Goal: Task Accomplishment & Management: Use online tool/utility

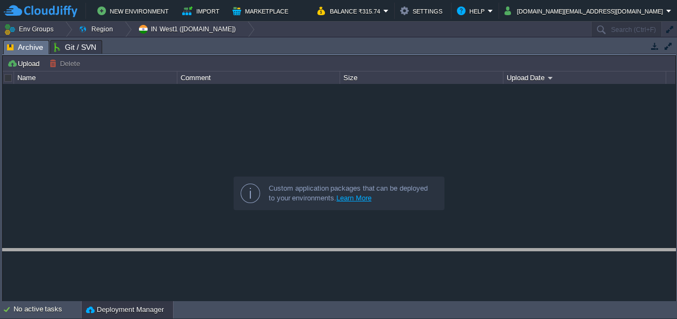
click at [200, 253] on body "New Environment Import Marketplace Bonus ₹0.00 Upgrade Account Balance ₹315.74 …" at bounding box center [338, 159] width 677 height 319
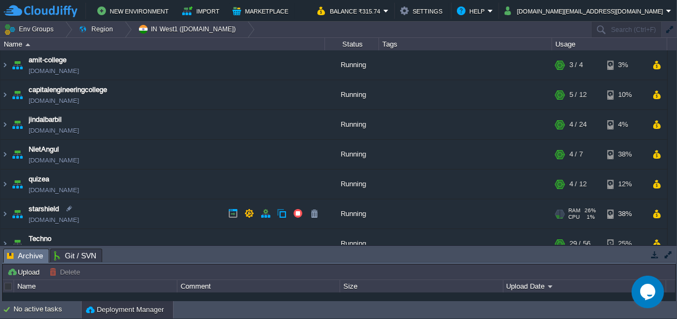
scroll to position [72, 0]
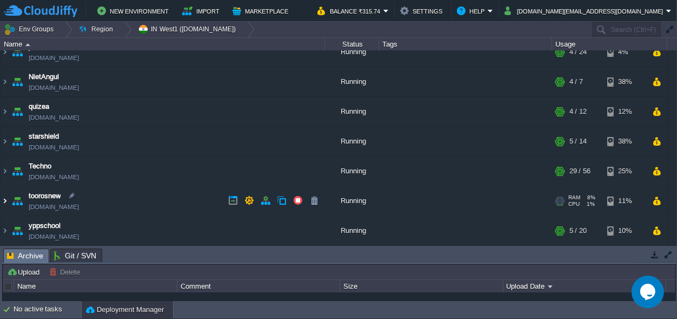
click at [4, 201] on img at bounding box center [5, 200] width 9 height 29
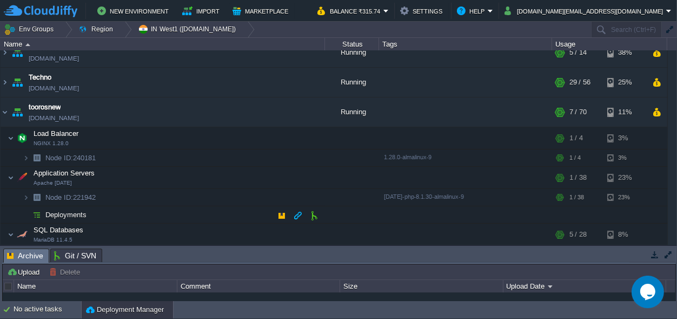
scroll to position [174, 0]
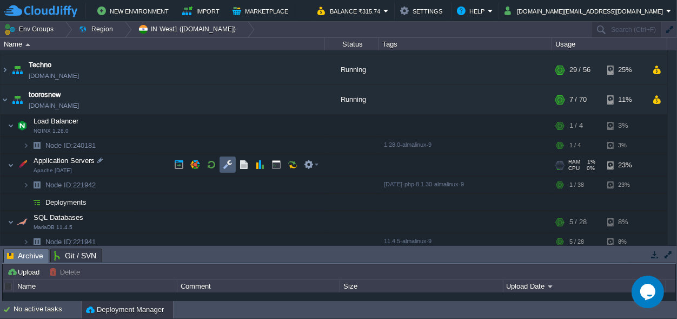
click at [221, 163] on td at bounding box center [228, 164] width 16 height 16
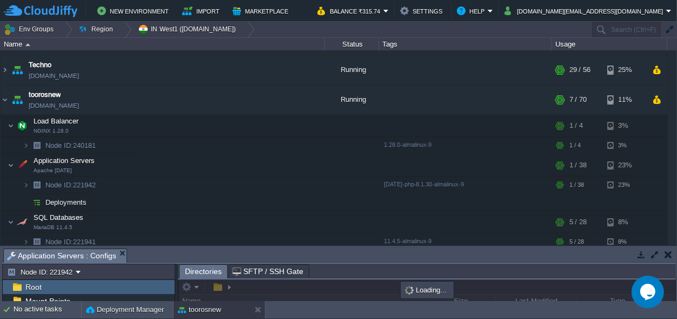
scroll to position [1, 0]
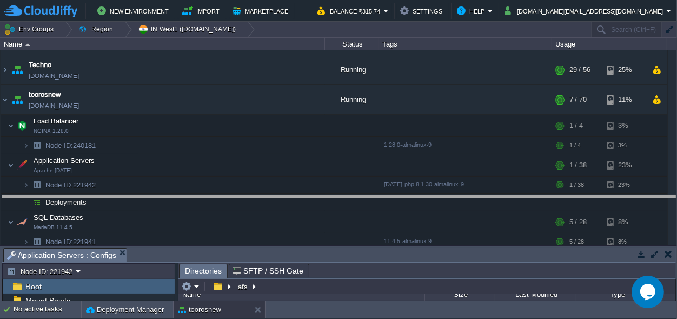
drag, startPoint x: 300, startPoint y: 253, endPoint x: 270, endPoint y: -42, distance: 296.7
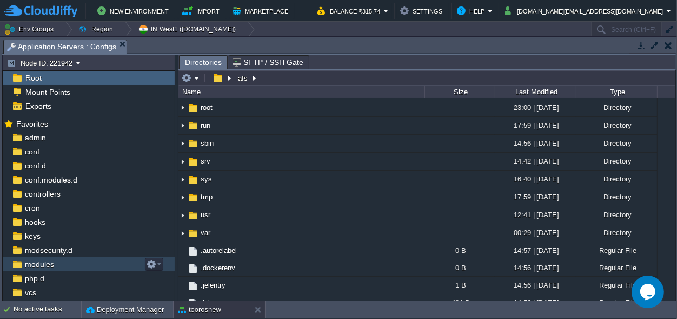
scroll to position [50, 0]
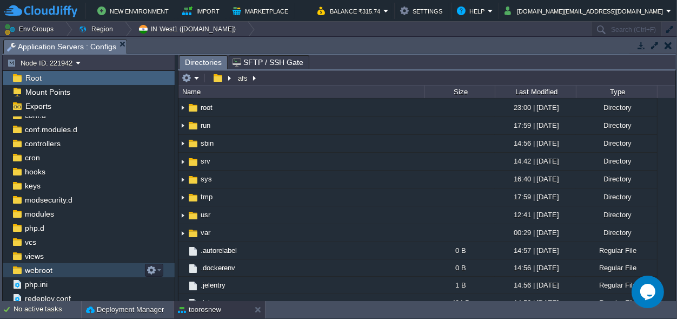
click at [48, 274] on span "webroot" at bounding box center [38, 270] width 31 height 10
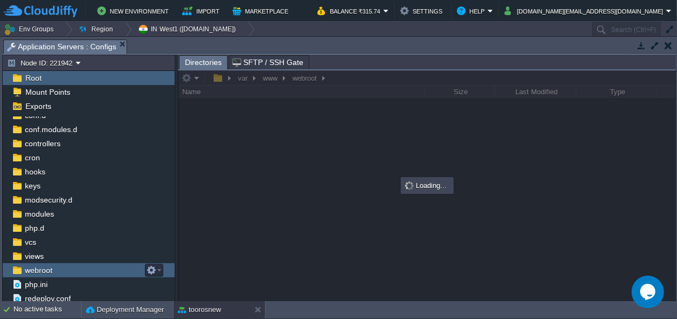
click at [48, 274] on span "webroot" at bounding box center [38, 270] width 31 height 10
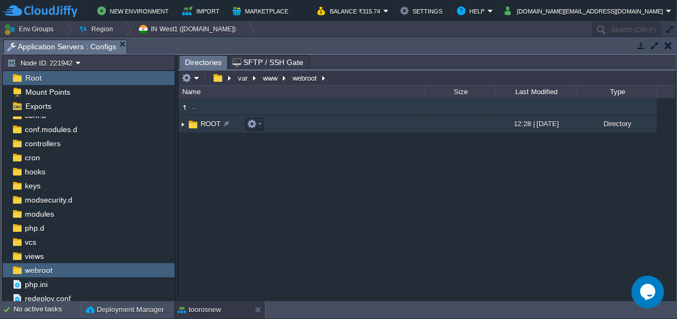
click at [211, 123] on span "ROOT" at bounding box center [210, 123] width 23 height 9
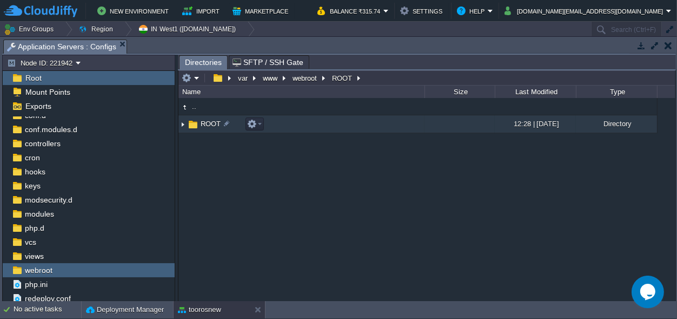
click at [211, 123] on span "ROOT" at bounding box center [210, 123] width 23 height 9
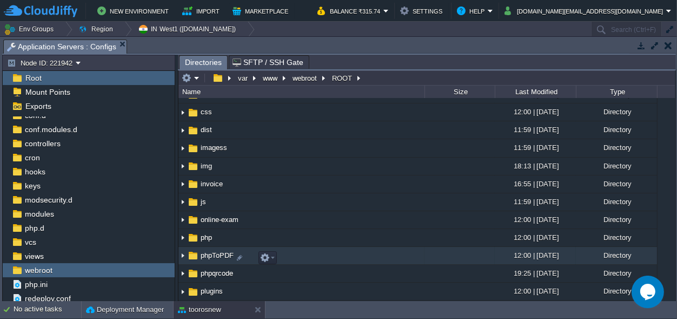
scroll to position [0, 0]
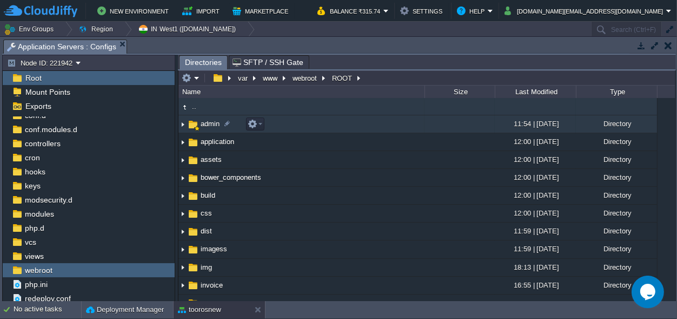
click at [207, 127] on span "admin" at bounding box center [210, 123] width 22 height 9
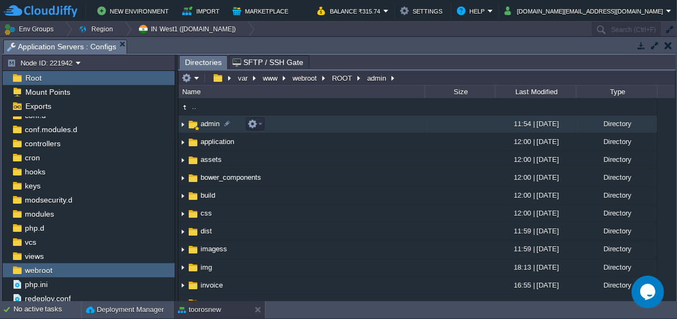
click at [207, 127] on span "admin" at bounding box center [210, 123] width 22 height 9
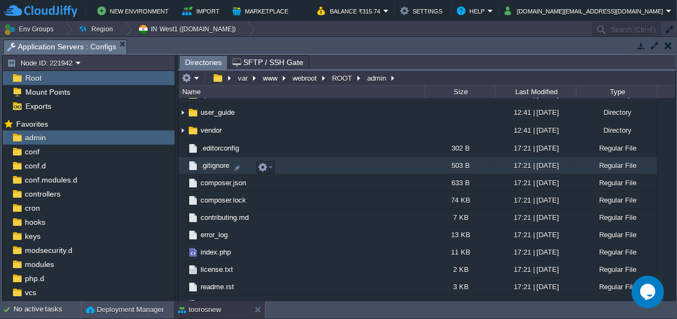
scroll to position [222, 0]
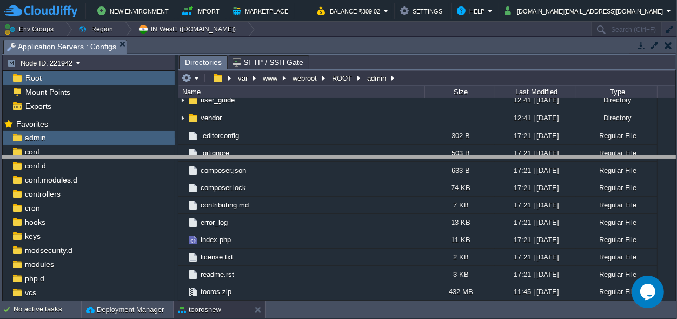
drag, startPoint x: 287, startPoint y: 45, endPoint x: 259, endPoint y: 287, distance: 243.8
click at [277, 305] on body "New Environment Import Marketplace Bonus ₹0.00 Upgrade Account Balance ₹309.02 …" at bounding box center [338, 159] width 677 height 319
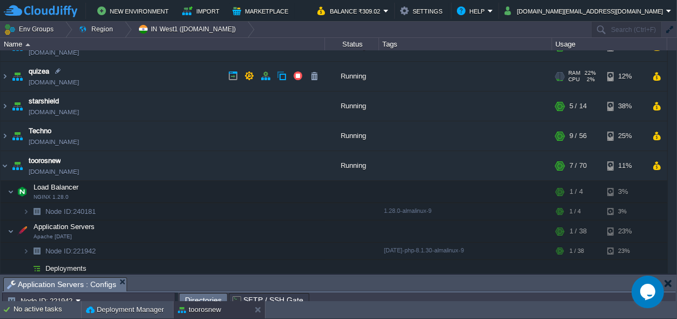
scroll to position [78, 0]
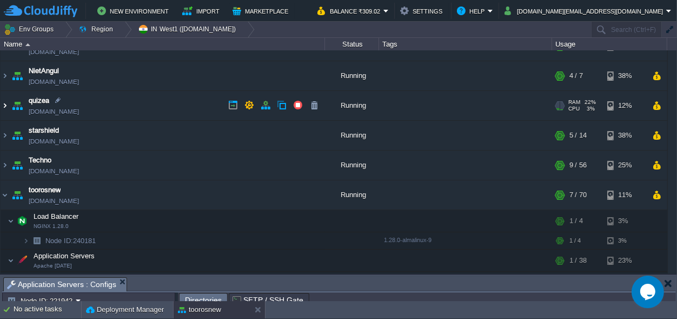
click at [4, 103] on img at bounding box center [5, 105] width 9 height 29
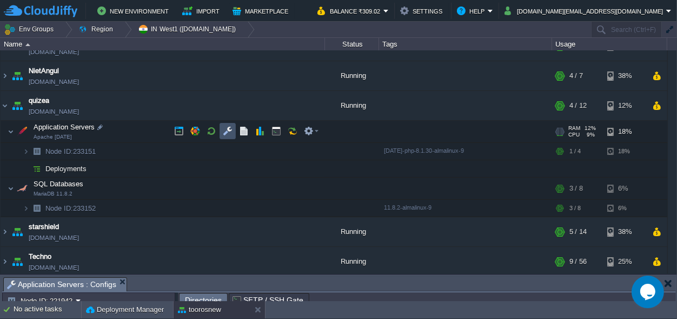
click at [230, 133] on button "button" at bounding box center [228, 131] width 10 height 10
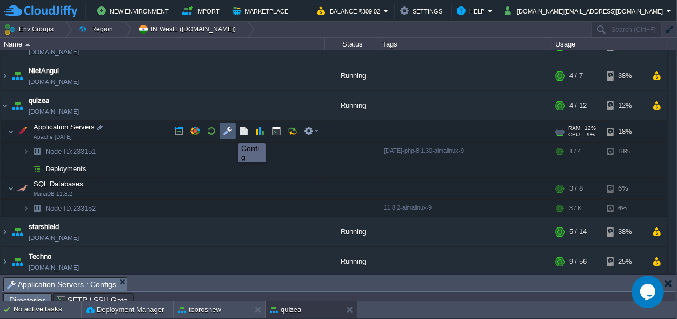
scroll to position [17, 0]
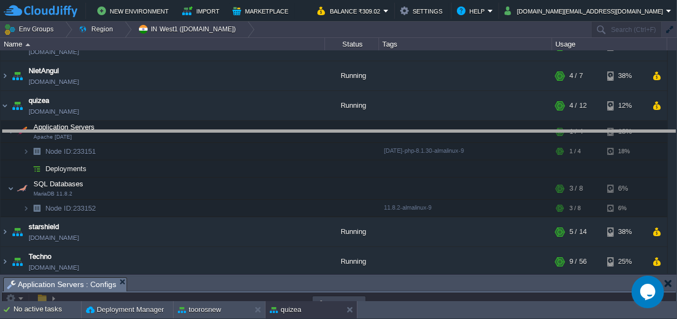
drag, startPoint x: 301, startPoint y: 286, endPoint x: 303, endPoint y: -6, distance: 292.0
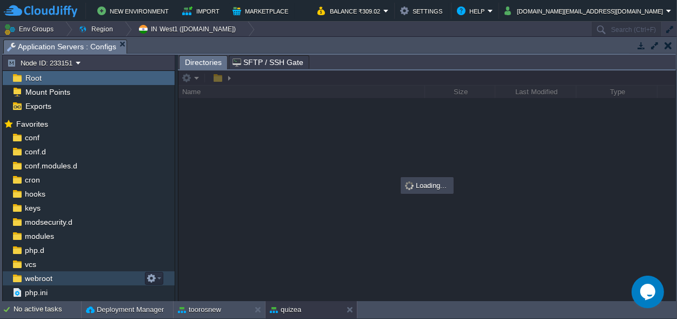
click at [43, 277] on span "webroot" at bounding box center [38, 278] width 31 height 10
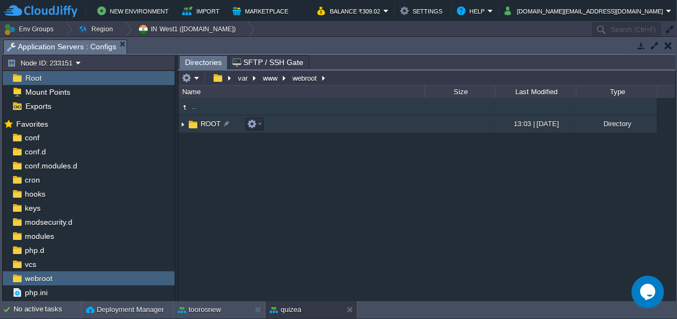
click at [202, 123] on span "ROOT" at bounding box center [210, 123] width 23 height 9
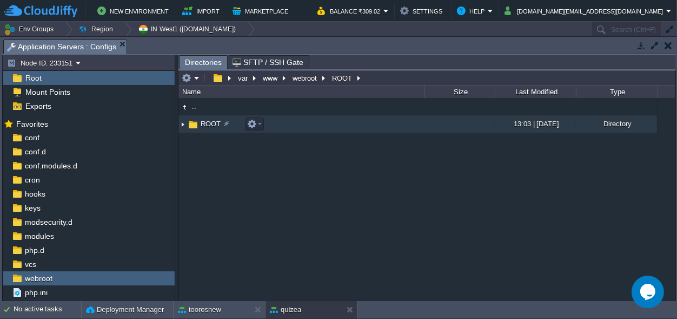
click at [202, 123] on span "ROOT" at bounding box center [210, 123] width 23 height 9
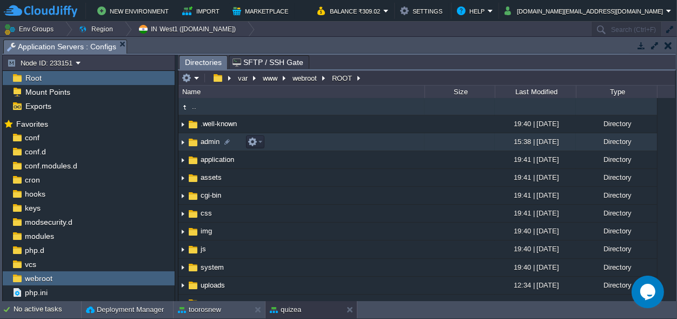
click at [209, 140] on span "admin" at bounding box center [210, 141] width 22 height 9
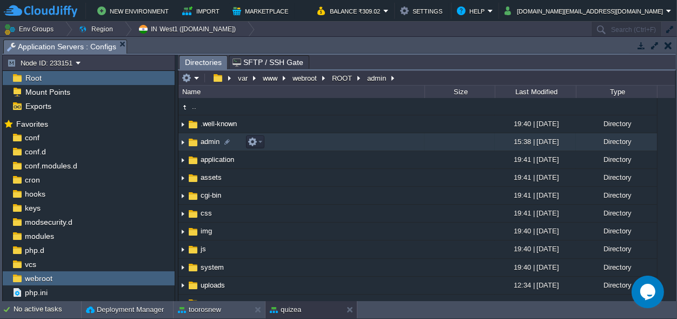
click at [209, 140] on span "admin" at bounding box center [210, 141] width 22 height 9
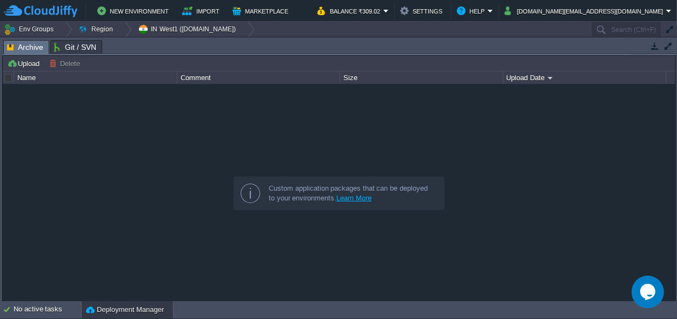
click at [188, 302] on body "New Environment Import Marketplace Bonus ₹0.00 Upgrade Account Balance ₹309.02 …" at bounding box center [338, 159] width 677 height 319
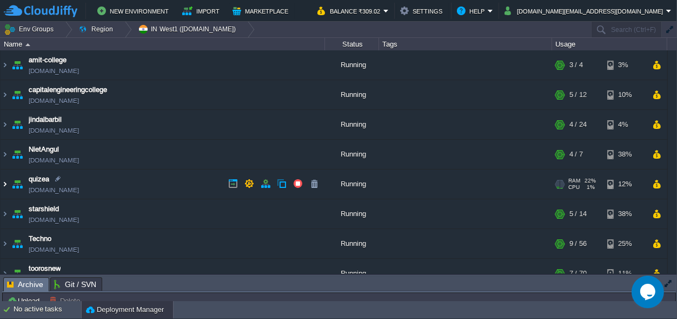
click at [2, 185] on img at bounding box center [5, 183] width 9 height 29
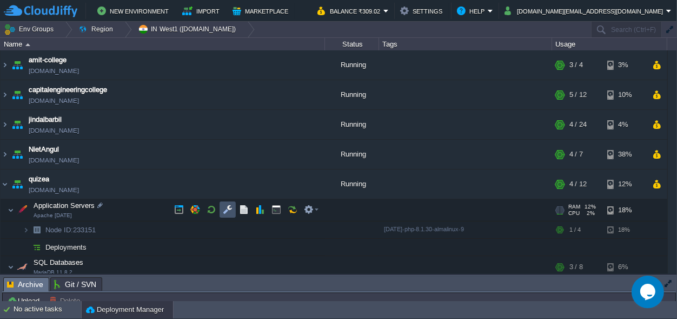
click at [228, 209] on button "button" at bounding box center [228, 209] width 10 height 10
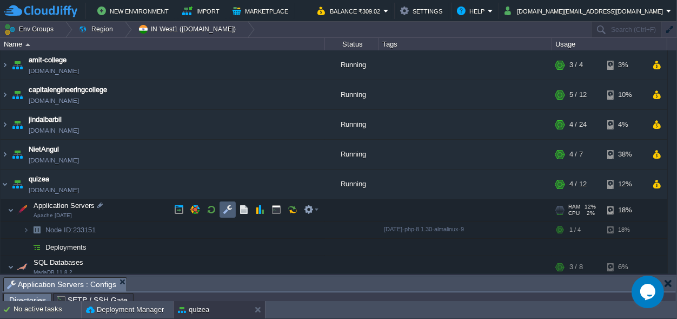
scroll to position [17, 0]
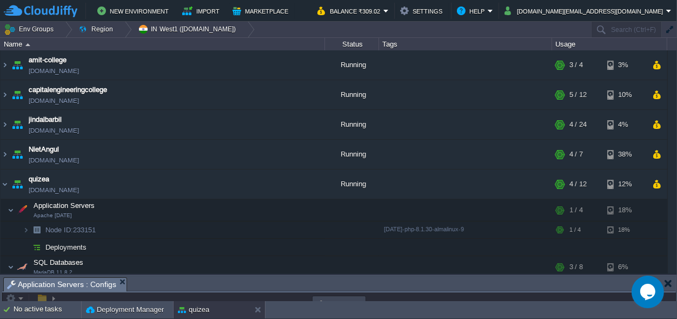
drag, startPoint x: 285, startPoint y: 289, endPoint x: 282, endPoint y: -6, distance: 294.7
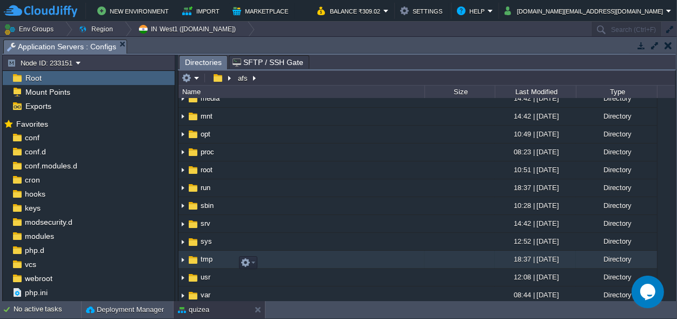
scroll to position [101, 0]
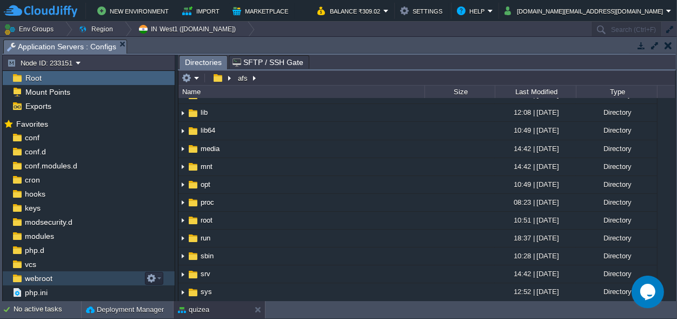
click at [44, 277] on span "webroot" at bounding box center [38, 278] width 31 height 10
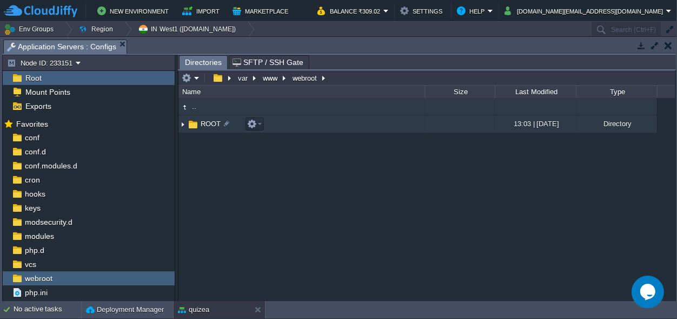
click at [205, 123] on span "ROOT" at bounding box center [210, 123] width 23 height 9
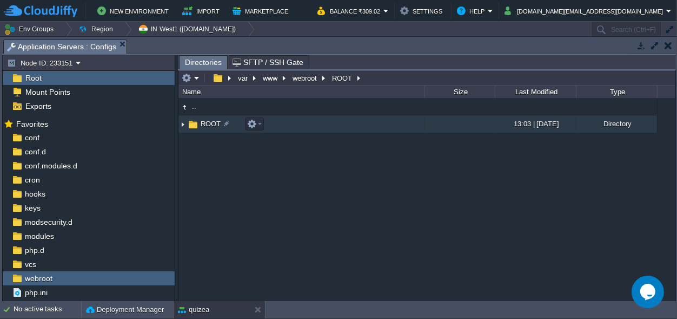
click at [205, 123] on span "ROOT" at bounding box center [210, 123] width 23 height 9
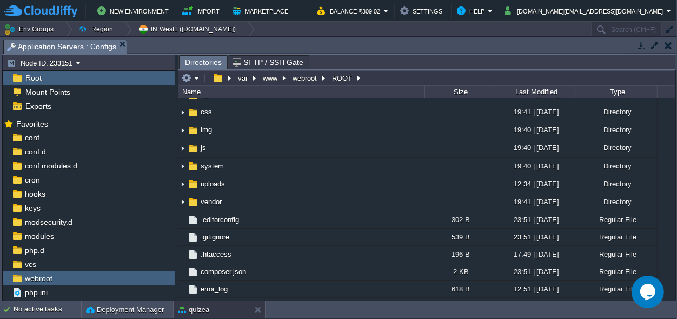
click at [212, 63] on span "application" at bounding box center [217, 58] width 37 height 9
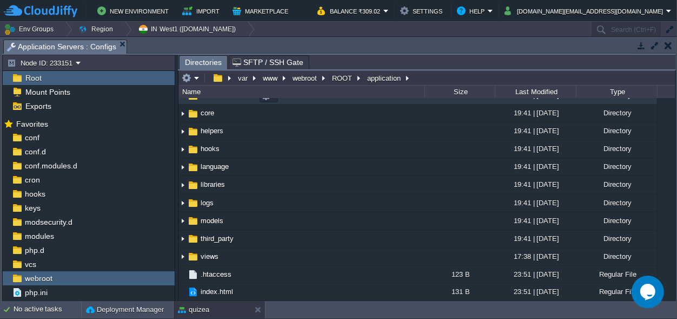
click at [220, 100] on span "controllers" at bounding box center [217, 94] width 36 height 9
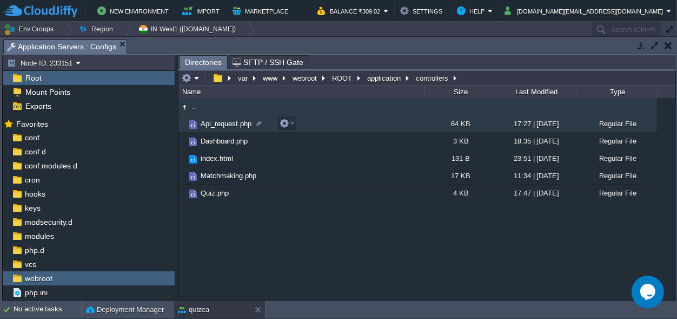
click at [224, 122] on span "Api_request.php" at bounding box center [226, 123] width 54 height 9
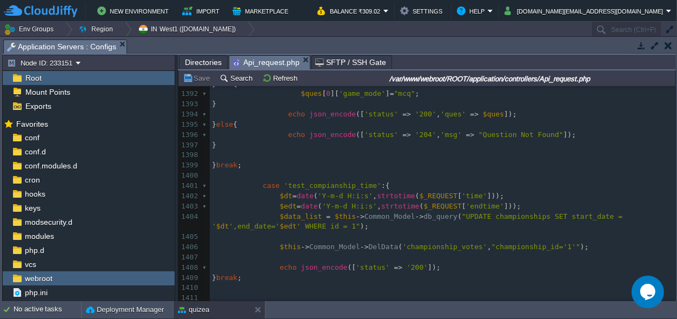
scroll to position [14653, 0]
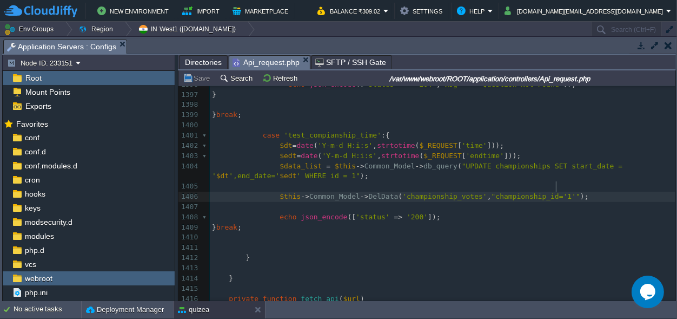
click at [572, 191] on pre "$this -> Common_Model -> DelData ( 'championship_votes' , "championship_id='1'"…" at bounding box center [443, 196] width 466 height 10
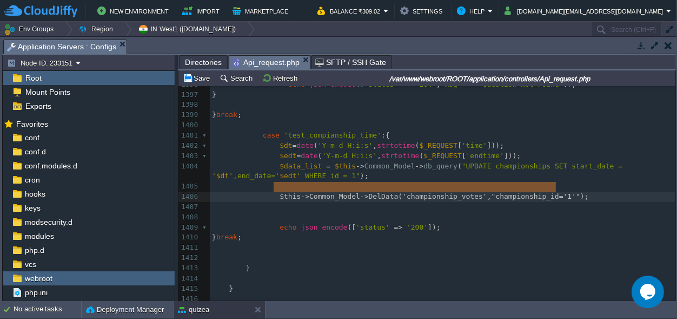
type textarea "$this->Common_Model->DelData('championship_votes',"championship_id='1'");"
drag, startPoint x: 569, startPoint y: 186, endPoint x: 274, endPoint y: 187, distance: 295.8
click at [274, 198] on div "x <?php 1374 ORDER BY t.question_id DESC, t.time_taken ASC" ; 1375 1376 $result…" at bounding box center [443, 120] width 466 height 591
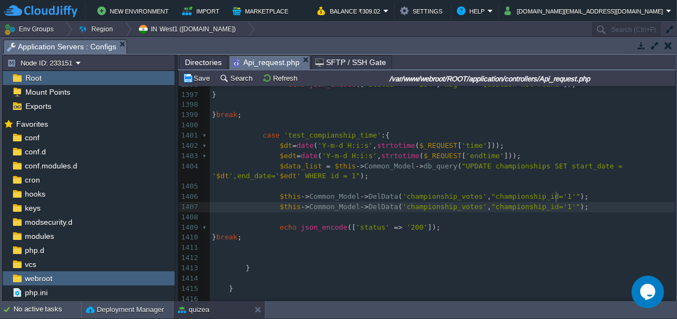
click at [275, 205] on div "x <?php 1374 ORDER BY t.question_id DESC, t.time_taken ASC" ; 1375 1376 $result…" at bounding box center [443, 120] width 466 height 591
paste textarea "championship_votes"
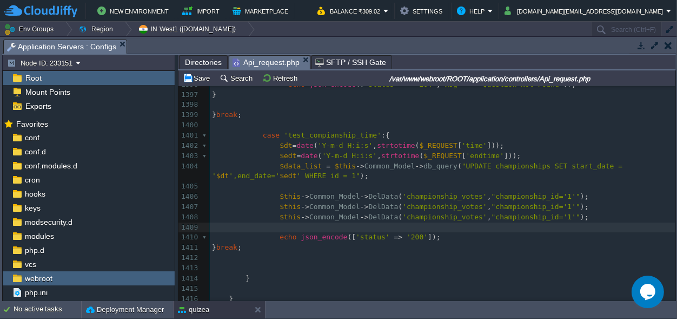
click at [443, 202] on span "'championship_votes'" at bounding box center [444, 206] width 85 height 8
type textarea "championship_votes"
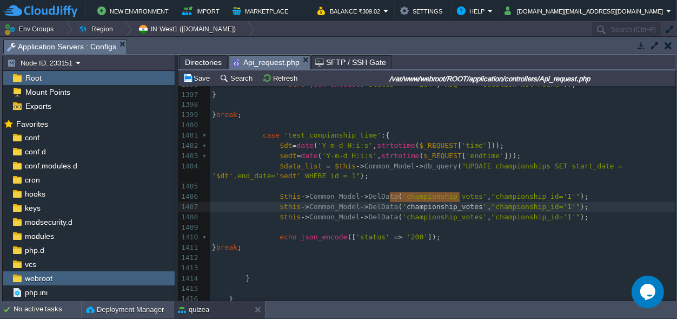
paste textarea
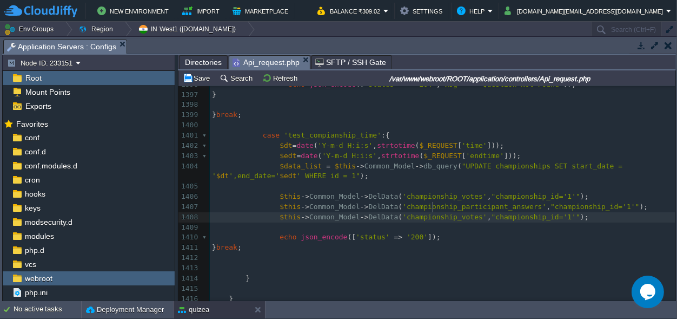
scroll to position [0, 0]
click at [432, 211] on div "x <?php 1374 ORDER BY t.question_id DESC, t.time_taken ASC" ; 1375 1376 $result…" at bounding box center [443, 125] width 466 height 601
type textarea "championship_votes"
click at [203, 78] on button "Save" at bounding box center [198, 78] width 30 height 10
